Goal: Check status: Check status

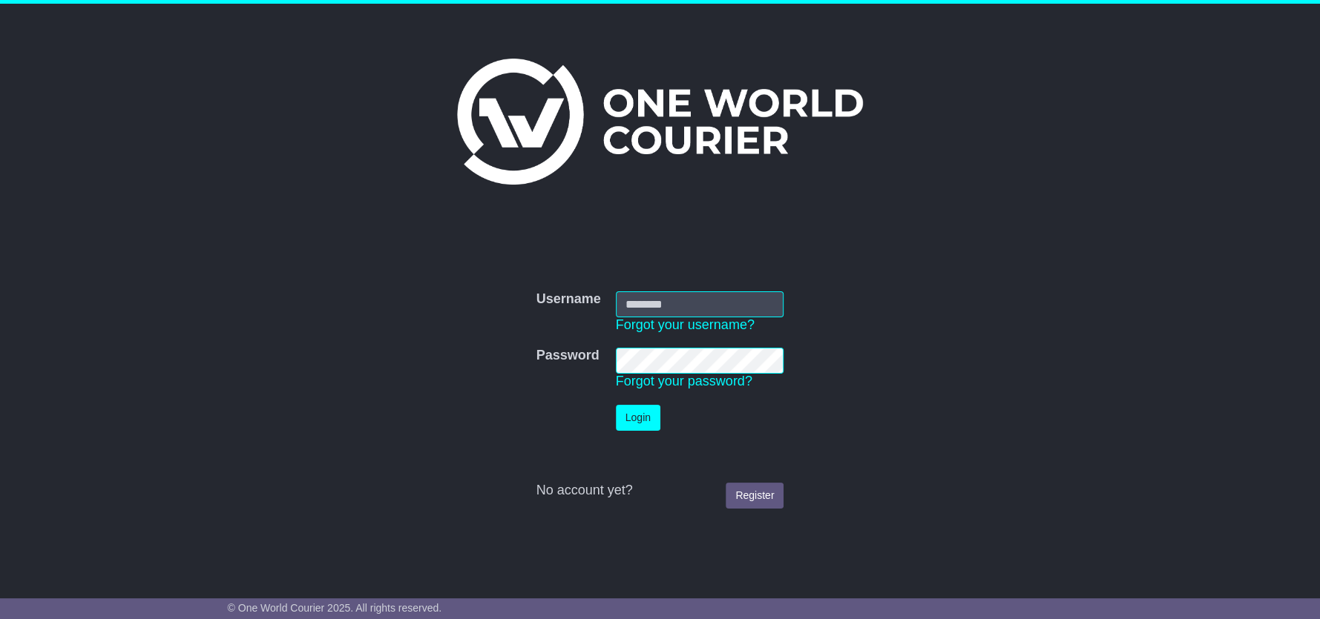
type input "**********"
click at [637, 418] on button "Login" at bounding box center [638, 418] width 45 height 26
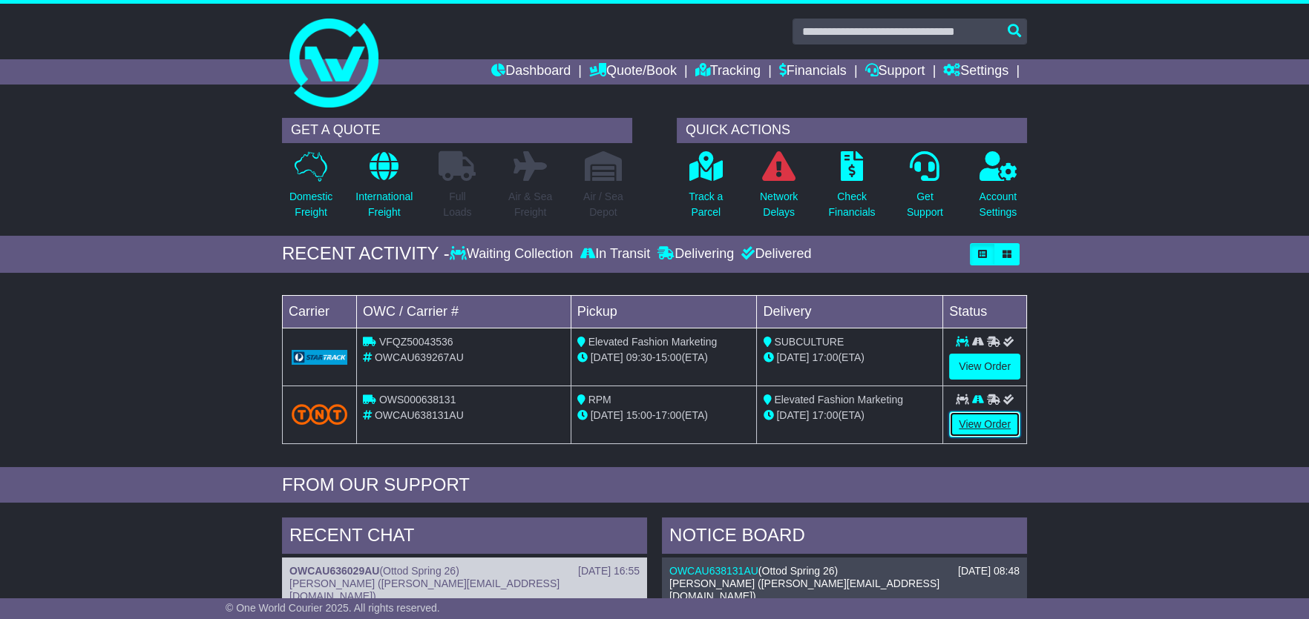
click at [978, 423] on link "View Order" at bounding box center [984, 425] width 71 height 26
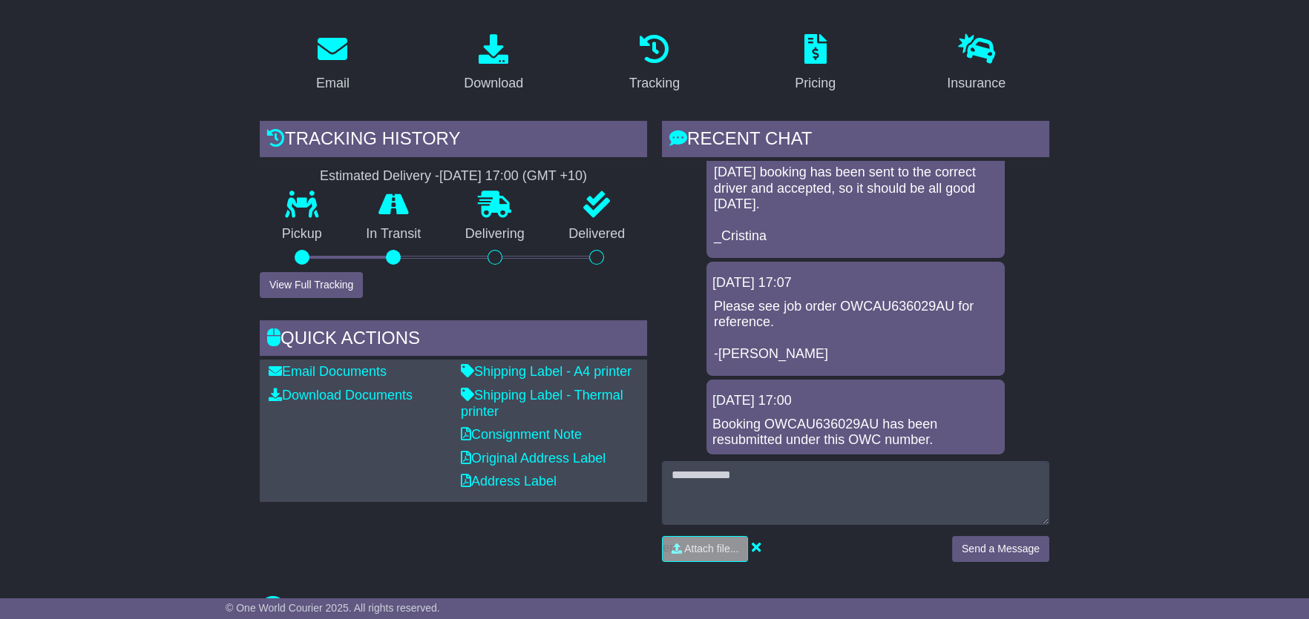
scroll to position [247, 0]
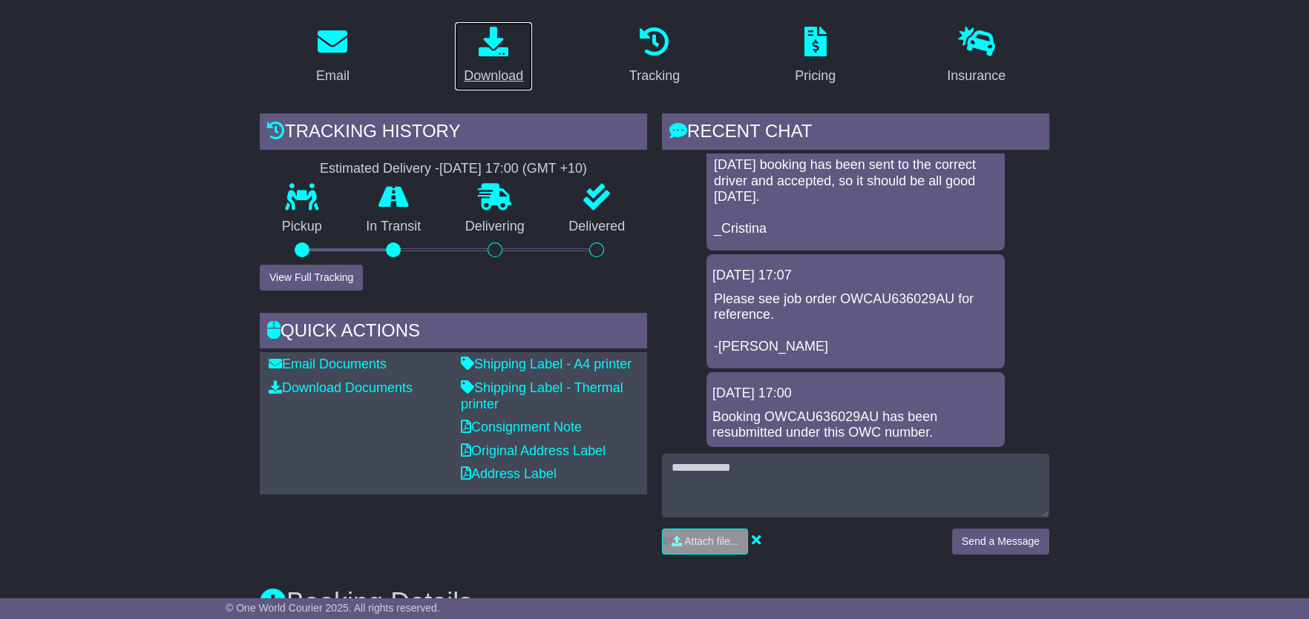
click at [491, 49] on icon at bounding box center [493, 42] width 30 height 30
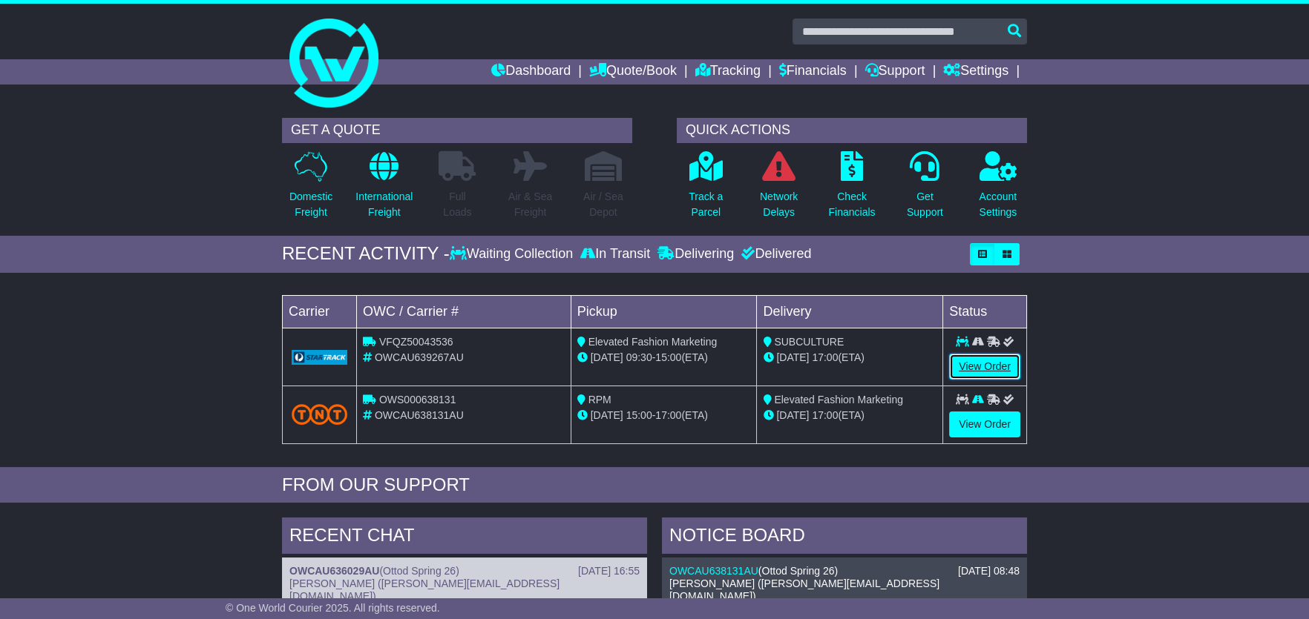
click at [988, 366] on link "View Order" at bounding box center [984, 367] width 71 height 26
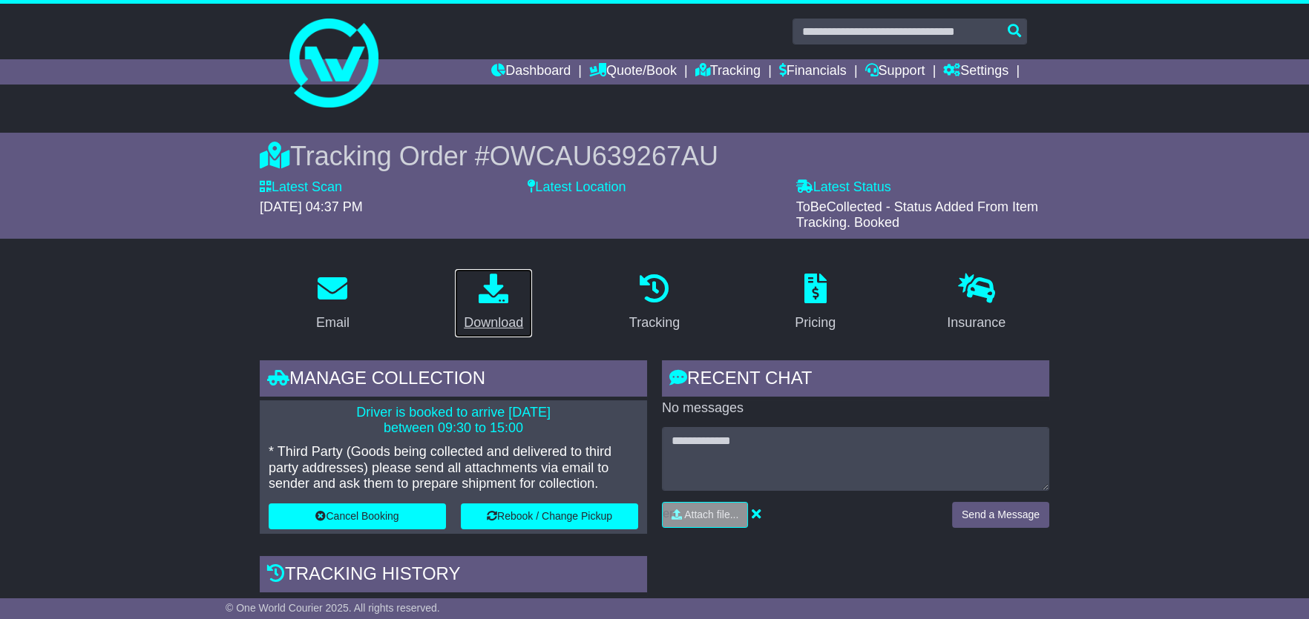
click at [491, 297] on icon at bounding box center [493, 289] width 30 height 30
